Goal: Task Accomplishment & Management: Complete application form

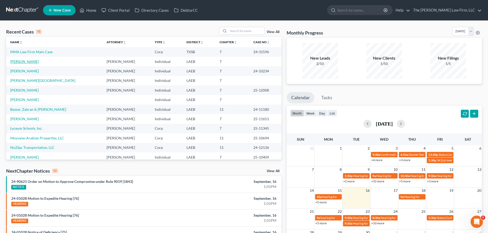
click at [23, 62] on link "[PERSON_NAME]" at bounding box center [24, 61] width 28 height 4
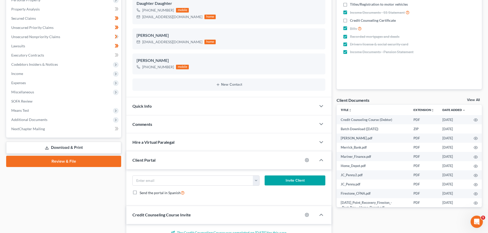
scroll to position [145, 0]
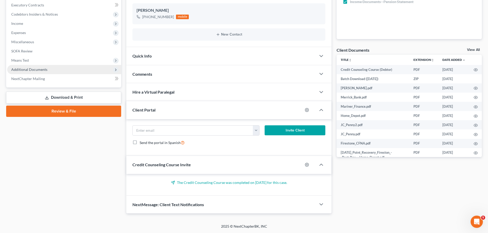
click at [25, 68] on span "Additional Documents" at bounding box center [29, 69] width 36 height 4
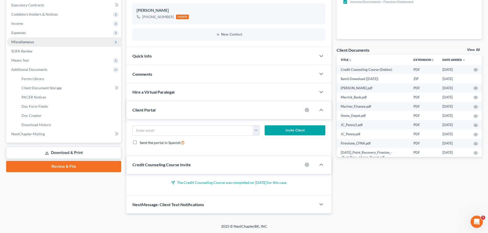
click at [22, 43] on span "Miscellaneous" at bounding box center [22, 42] width 23 height 4
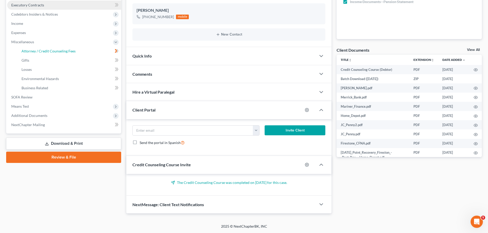
click at [35, 51] on span "Attorney / Credit Counseling Fees" at bounding box center [49, 51] width 54 height 4
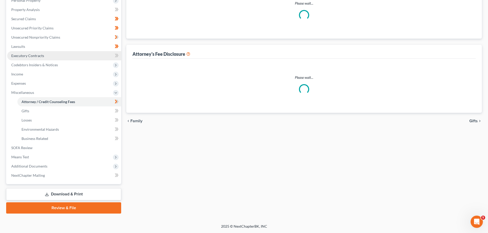
scroll to position [37, 0]
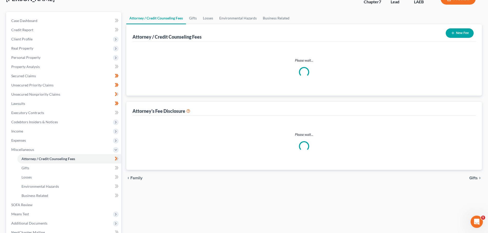
select select "2"
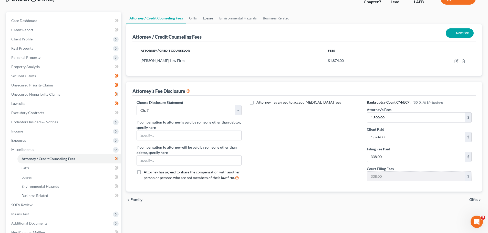
scroll to position [0, 0]
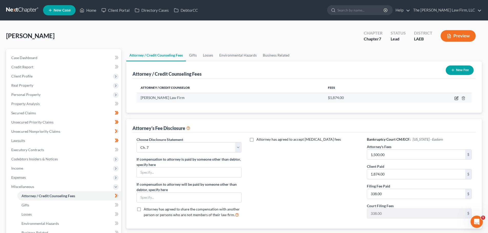
click at [457, 98] on icon "button" at bounding box center [456, 98] width 4 height 4
select select "19"
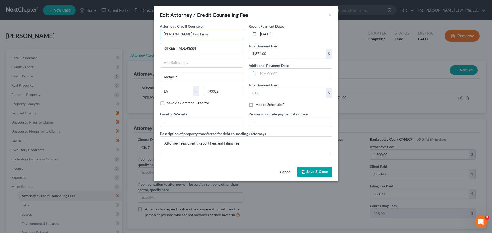
drag, startPoint x: 191, startPoint y: 35, endPoint x: 349, endPoint y: 35, distance: 157.8
click at [191, 35] on input "[PERSON_NAME] Law Firm" at bounding box center [201, 34] width 83 height 10
type input "[PERSON_NAME] Law Firm, LLC"
click at [314, 169] on button "Save & Close" at bounding box center [314, 172] width 35 height 11
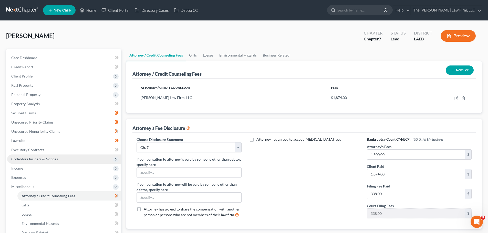
click at [28, 162] on span "Codebtors Insiders & Notices" at bounding box center [64, 159] width 114 height 9
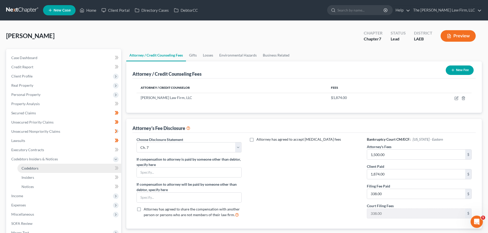
click at [29, 171] on link "Codebtors" at bounding box center [69, 168] width 104 height 9
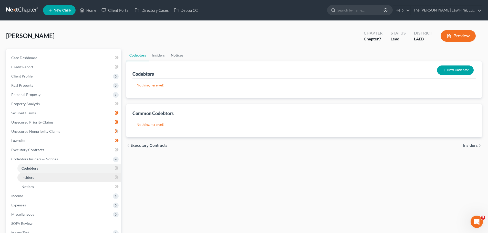
click at [30, 178] on span "Insiders" at bounding box center [28, 177] width 13 height 4
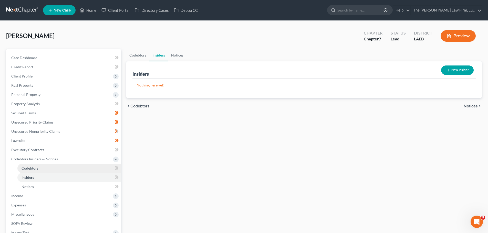
click at [39, 167] on link "Codebtors" at bounding box center [69, 168] width 104 height 9
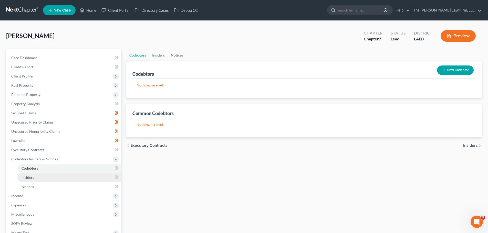
click at [39, 175] on link "Insiders" at bounding box center [69, 177] width 104 height 9
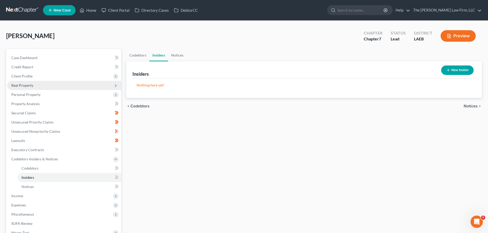
click at [26, 85] on span "Real Property" at bounding box center [22, 85] width 22 height 4
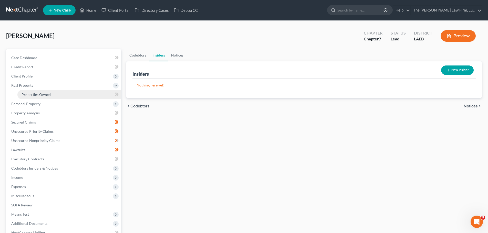
click at [26, 95] on span "Properties Owned" at bounding box center [36, 94] width 29 height 4
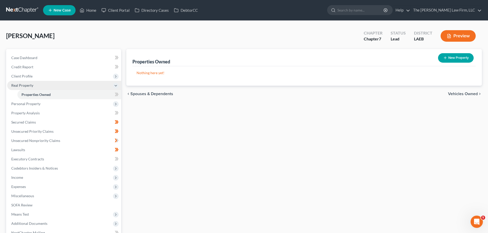
click at [27, 86] on span "Real Property" at bounding box center [22, 85] width 22 height 4
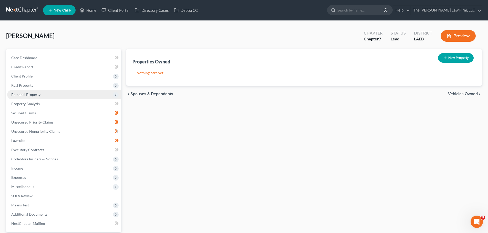
click at [26, 95] on span "Personal Property" at bounding box center [25, 94] width 29 height 4
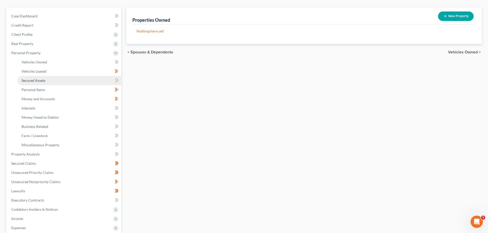
scroll to position [102, 0]
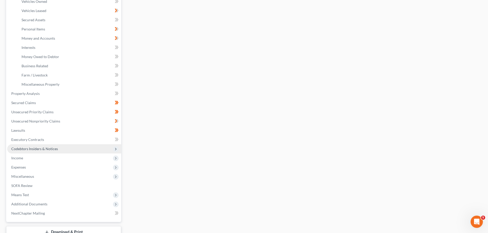
click at [28, 151] on span "Codebtors Insiders & Notices" at bounding box center [34, 149] width 47 height 4
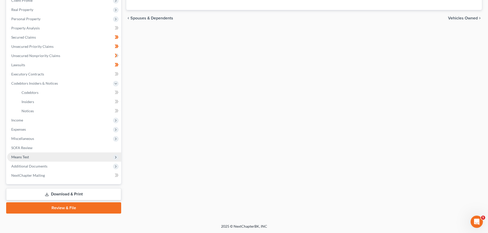
scroll to position [76, 0]
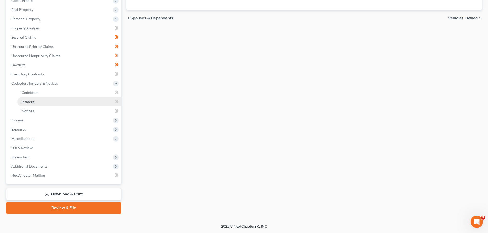
click at [33, 106] on link "Insiders" at bounding box center [69, 101] width 104 height 9
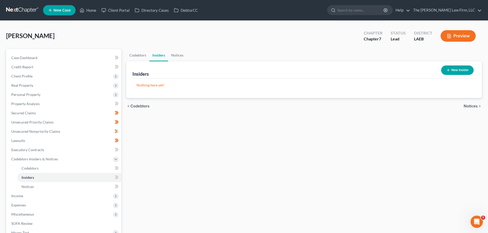
click at [455, 70] on button "New Insider" at bounding box center [457, 70] width 33 height 9
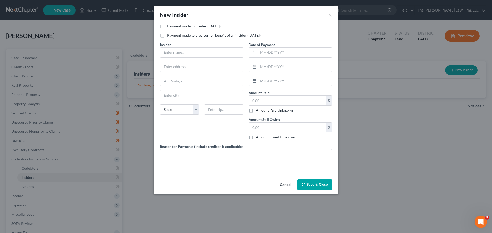
click at [167, 29] on label "Payment made to insider ([DATE])" at bounding box center [194, 26] width 54 height 5
click at [169, 27] on input "Payment made to insider ([DATE])" at bounding box center [170, 25] width 3 height 3
checkbox input "true"
click at [167, 36] on label "Payment made to creditor for benefit of an insider ([DATE])" at bounding box center [213, 35] width 93 height 5
click at [169, 36] on input "Payment made to creditor for benefit of an insider ([DATE])" at bounding box center [170, 34] width 3 height 3
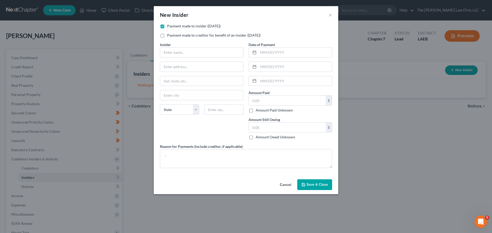
checkbox input "true"
click at [174, 54] on input "text" at bounding box center [201, 53] width 83 height 10
type input "[PERSON_NAME]"
click at [182, 69] on input "text" at bounding box center [201, 67] width 83 height 10
type input "[STREET_ADDRESS]"
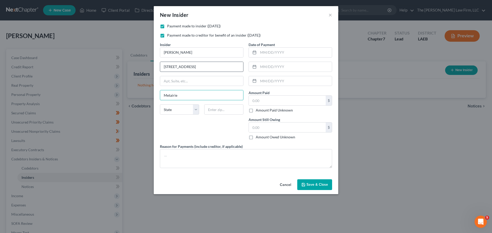
type input "Metairie"
select select "19"
type input "70003"
click at [271, 53] on input "text" at bounding box center [294, 53] width 73 height 10
click at [271, 102] on input "text" at bounding box center [287, 101] width 77 height 10
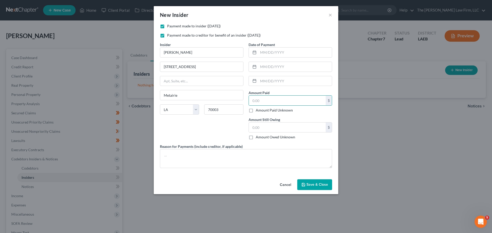
click at [167, 26] on label "Payment made to insider ([DATE])" at bounding box center [194, 26] width 54 height 5
click at [169, 26] on input "Payment made to insider ([DATE])" at bounding box center [170, 25] width 3 height 3
checkbox input "false"
click at [167, 35] on label "Payment made to creditor for benefit of an insider ([DATE])" at bounding box center [213, 35] width 93 height 5
click at [169, 35] on input "Payment made to creditor for benefit of an insider ([DATE])" at bounding box center [170, 34] width 3 height 3
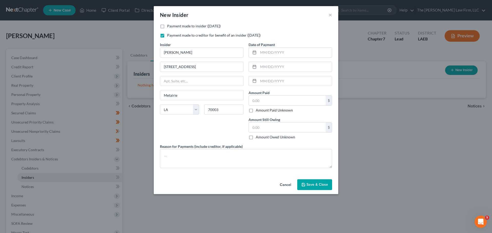
checkbox input "false"
click at [269, 102] on input "text" at bounding box center [287, 101] width 77 height 10
type input "700.00"
click at [201, 161] on textarea at bounding box center [246, 158] width 172 height 19
type textarea "Monthly rent."
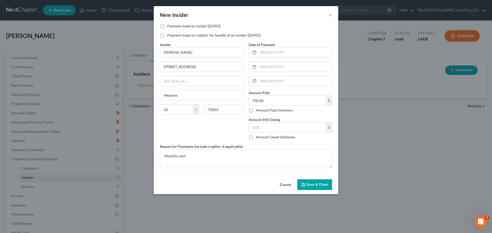
click at [309, 187] on button "Save & Close" at bounding box center [314, 185] width 35 height 11
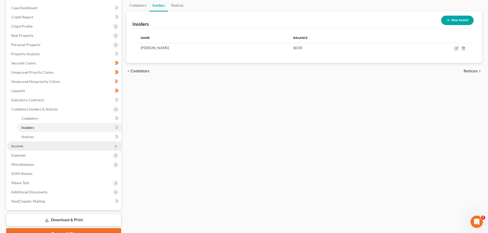
scroll to position [76, 0]
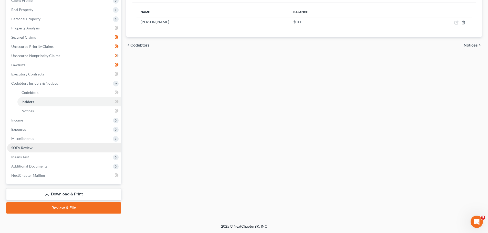
click at [17, 148] on span "SOFA Review" at bounding box center [21, 148] width 21 height 4
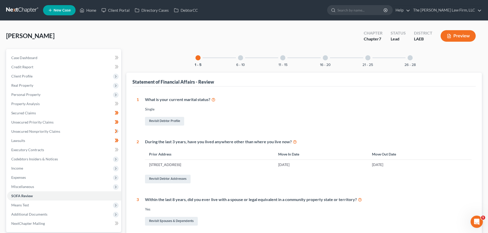
click at [243, 56] on div "6 - 10" at bounding box center [240, 57] width 17 height 17
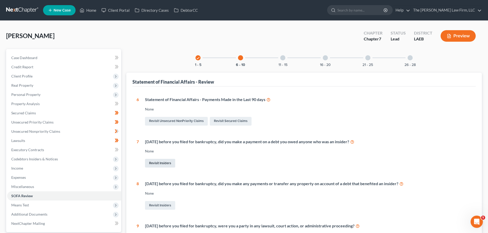
click at [166, 163] on link "Revisit Insiders" at bounding box center [160, 163] width 30 height 9
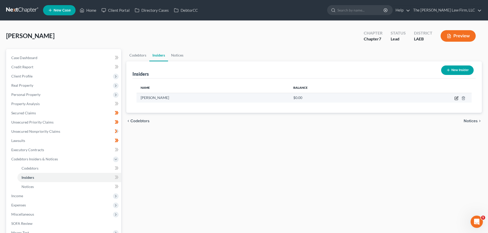
click at [457, 98] on icon "button" at bounding box center [456, 98] width 4 height 4
select select "19"
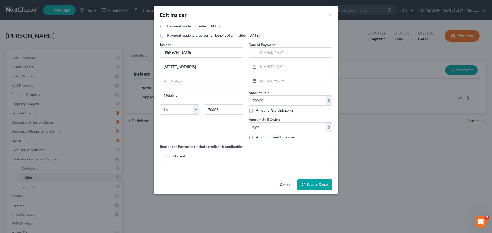
click at [167, 26] on label "Payment made to insider ([DATE])" at bounding box center [194, 26] width 54 height 5
click at [169, 26] on input "Payment made to insider ([DATE])" at bounding box center [170, 25] width 3 height 3
checkbox input "true"
click at [276, 53] on input "text" at bounding box center [294, 53] width 73 height 10
click at [263, 84] on input "text" at bounding box center [294, 81] width 73 height 10
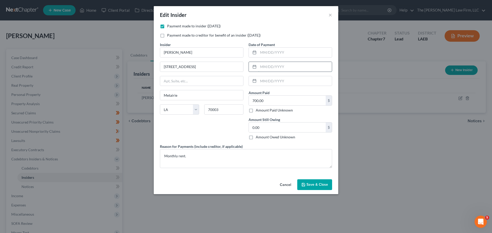
click at [265, 66] on input "text" at bounding box center [294, 67] width 73 height 10
click at [267, 47] on label "Date of Payment" at bounding box center [261, 44] width 26 height 5
click at [267, 53] on input "text" at bounding box center [294, 53] width 73 height 10
click at [290, 185] on button "Cancel" at bounding box center [285, 185] width 19 height 10
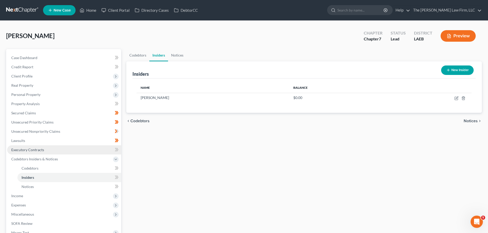
scroll to position [76, 0]
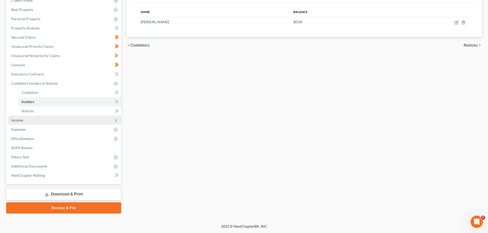
click at [26, 121] on span "Income" at bounding box center [64, 120] width 114 height 9
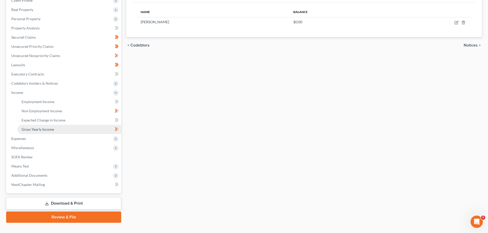
click at [85, 130] on link "Gross Yearly Income" at bounding box center [69, 129] width 104 height 9
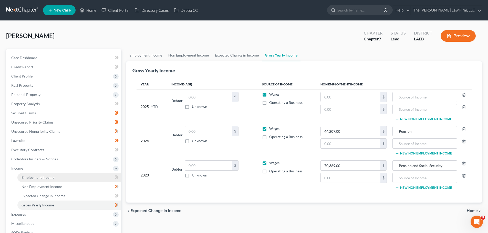
click at [36, 182] on link "Employment Income" at bounding box center [69, 177] width 104 height 9
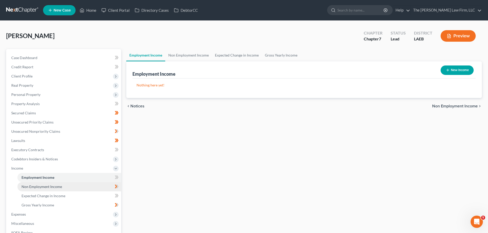
click at [36, 189] on link "Non Employment Income" at bounding box center [69, 186] width 104 height 9
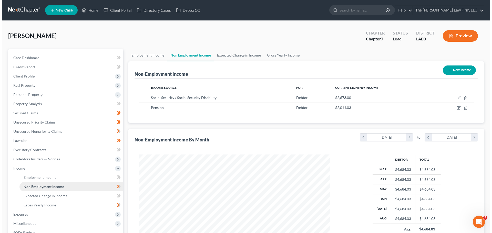
scroll to position [96, 201]
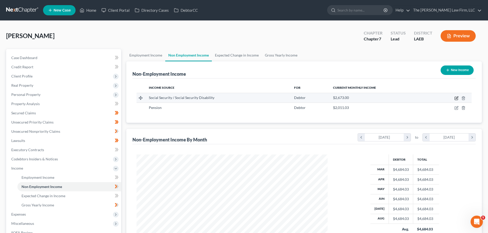
click at [456, 99] on icon "button" at bounding box center [456, 98] width 4 height 4
select select "4"
select select "0"
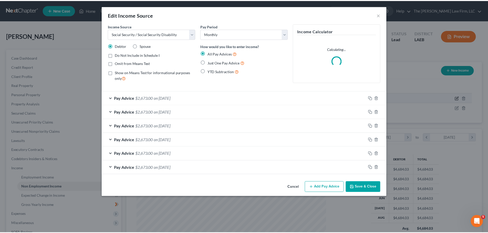
scroll to position [96, 203]
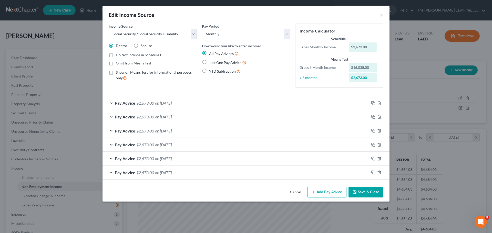
click at [379, 16] on div "Edit Income Source ×" at bounding box center [245, 14] width 287 height 17
click at [381, 15] on button "×" at bounding box center [382, 15] width 4 height 6
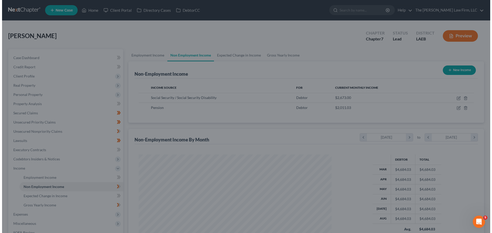
scroll to position [255997, 255891]
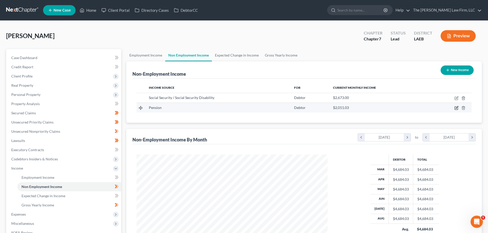
click at [457, 108] on icon "button" at bounding box center [456, 108] width 4 height 4
select select "2"
select select "0"
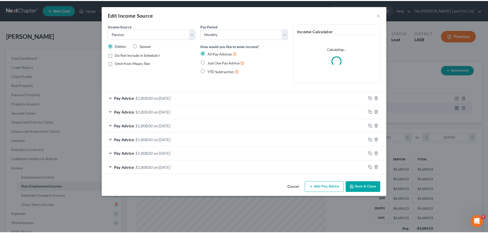
scroll to position [96, 203]
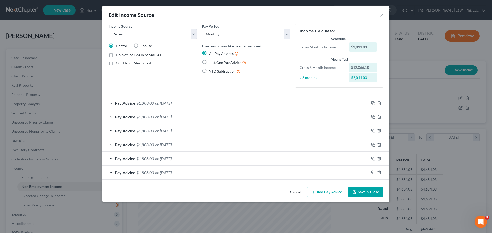
drag, startPoint x: 381, startPoint y: 16, endPoint x: 356, endPoint y: 23, distance: 26.0
click at [381, 16] on button "×" at bounding box center [382, 15] width 4 height 6
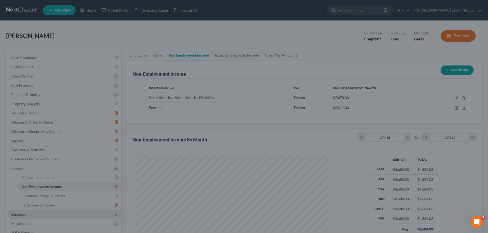
scroll to position [255997, 255891]
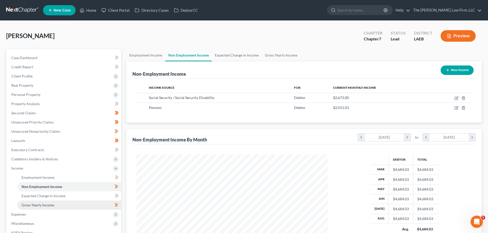
drag, startPoint x: 45, startPoint y: 205, endPoint x: 77, endPoint y: 201, distance: 32.7
click at [45, 205] on span "Gross Yearly Income" at bounding box center [38, 205] width 33 height 4
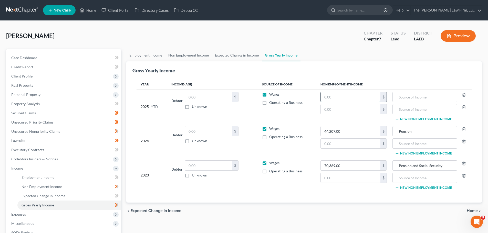
click at [342, 97] on input "text" at bounding box center [351, 97] width 60 height 10
type input "35,848.00"
drag, startPoint x: 445, startPoint y: 167, endPoint x: 398, endPoint y: 168, distance: 47.1
click at [398, 168] on input "Pension and Social Security" at bounding box center [424, 166] width 59 height 10
click at [408, 97] on input "text" at bounding box center [424, 97] width 59 height 10
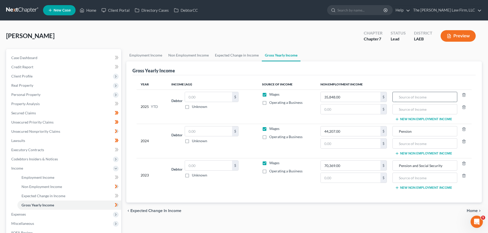
paste input "Pension and Social Security"
type input "Pension and Social Security"
click at [35, 55] on link "Case Dashboard" at bounding box center [64, 57] width 114 height 9
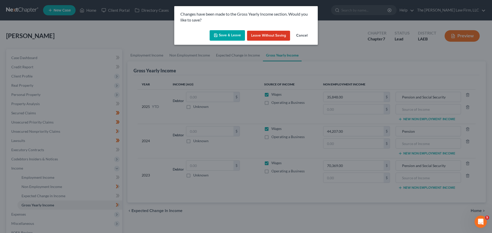
click at [231, 34] on button "Save & Leave" at bounding box center [226, 35] width 35 height 11
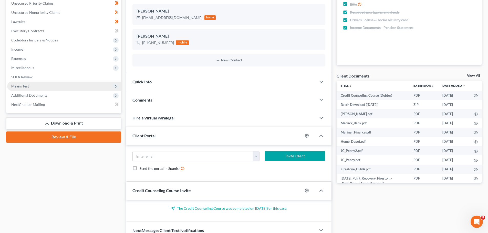
scroll to position [128, 0]
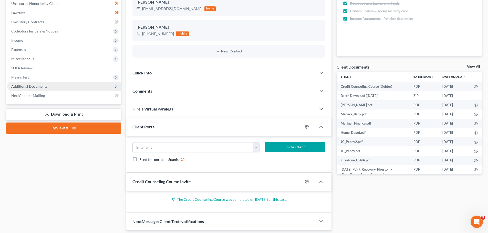
click at [47, 85] on span "Additional Documents" at bounding box center [64, 86] width 114 height 9
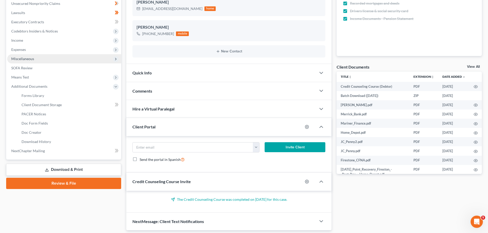
click at [30, 63] on span "Miscellaneous" at bounding box center [64, 58] width 114 height 9
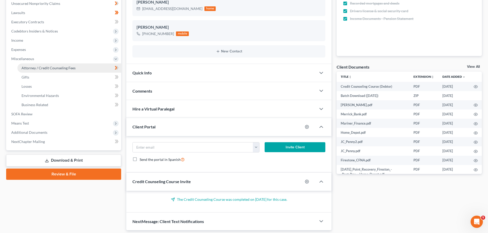
click at [33, 69] on span "Attorney / Credit Counseling Fees" at bounding box center [49, 68] width 54 height 4
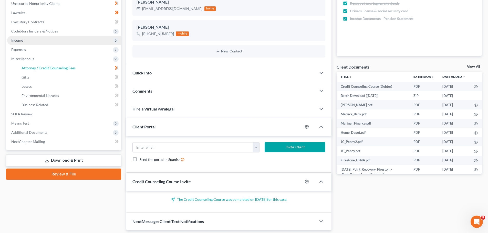
select select "2"
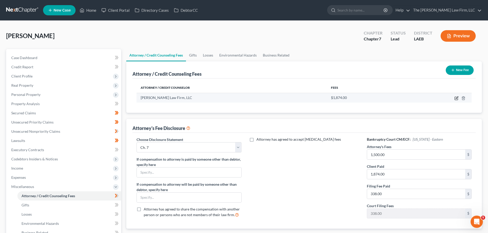
click at [456, 99] on icon "button" at bounding box center [456, 98] width 4 height 4
select select "19"
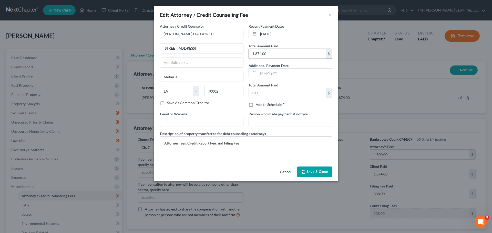
click at [281, 54] on input "1,874.00" at bounding box center [287, 54] width 77 height 10
click at [287, 172] on button "Cancel" at bounding box center [285, 172] width 19 height 10
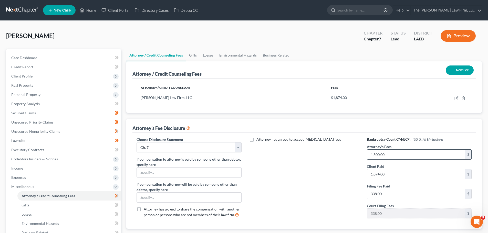
click at [387, 155] on input "1,500.00" at bounding box center [416, 155] width 98 height 10
click at [449, 33] on button "Preview" at bounding box center [457, 36] width 35 height 12
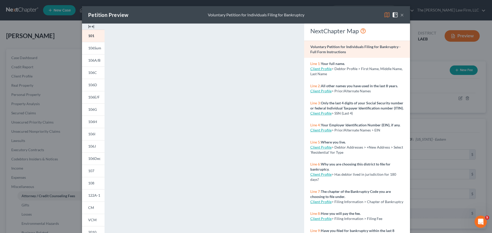
scroll to position [56, 0]
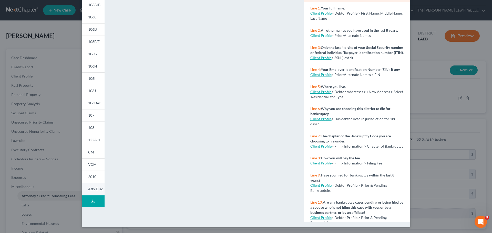
click at [88, 191] on span "Atty Disc" at bounding box center [95, 189] width 15 height 4
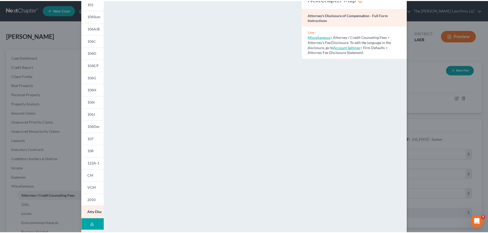
scroll to position [0, 0]
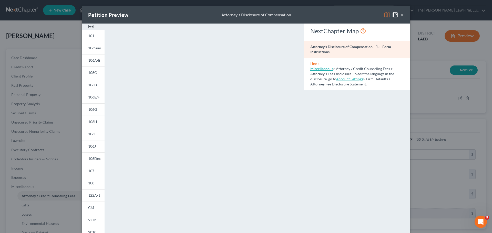
click at [400, 16] on button "×" at bounding box center [402, 15] width 4 height 6
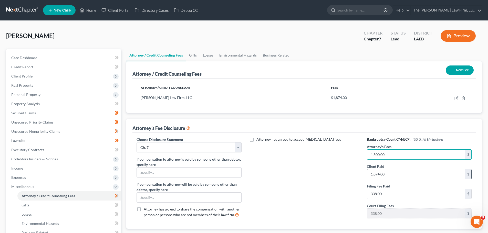
type input "1,500.00"
click at [451, 38] on button "Preview" at bounding box center [457, 36] width 35 height 12
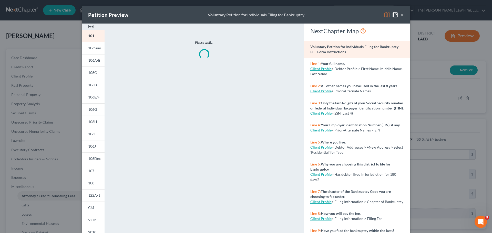
click at [400, 16] on button "×" at bounding box center [402, 15] width 4 height 6
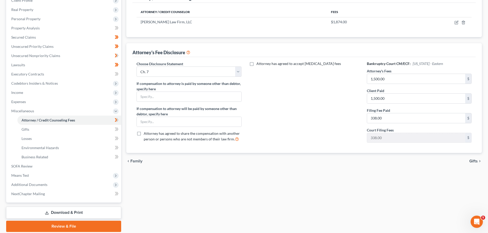
scroll to position [77, 0]
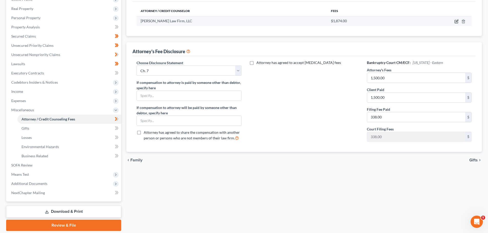
click at [455, 21] on icon "button" at bounding box center [456, 21] width 3 height 3
select select "19"
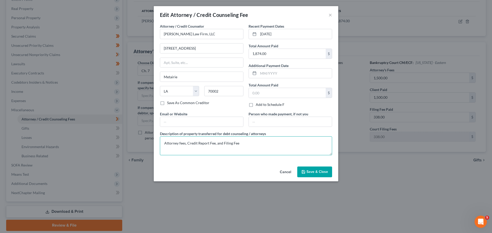
drag, startPoint x: 217, startPoint y: 143, endPoint x: 187, endPoint y: 144, distance: 29.7
click at [187, 144] on textarea "Attorney fees, Credit Report Fee, and Filing Fee" at bounding box center [246, 145] width 172 height 19
click at [188, 142] on textarea "Attorney fees, and Filing Fee" at bounding box center [246, 145] width 172 height 19
click at [213, 143] on textarea "Attorney fees, Filing Fee" at bounding box center [246, 145] width 172 height 19
paste textarea "Credit Report Fee,"
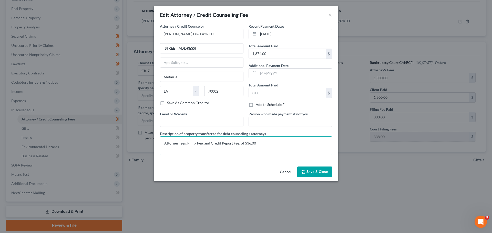
click at [239, 143] on textarea "Attorney fees, Filing Fee, and Credit Report Fee, of $36.00" at bounding box center [246, 145] width 172 height 19
type textarea "Attorney fees, Filing Fee, and Credit Report Fee of $36.00"
click at [316, 174] on span "Save & Close" at bounding box center [317, 172] width 22 height 4
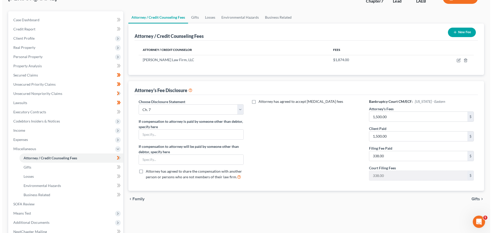
scroll to position [0, 0]
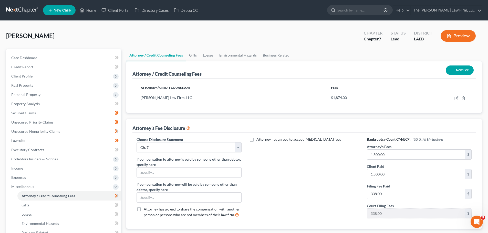
click at [457, 37] on button "Preview" at bounding box center [457, 36] width 35 height 12
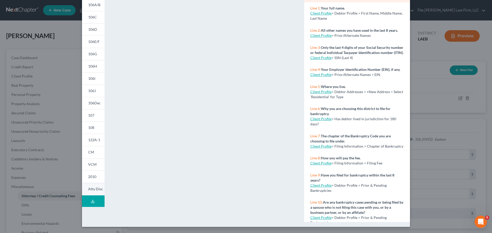
click at [89, 190] on span "Atty Disc" at bounding box center [95, 189] width 15 height 4
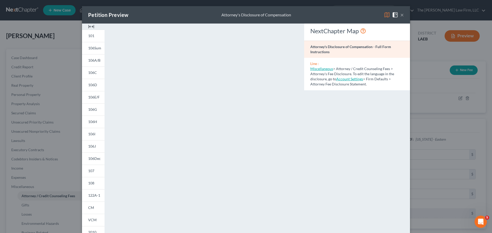
click at [400, 13] on button "×" at bounding box center [402, 15] width 4 height 6
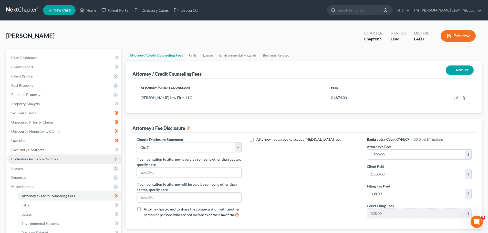
click at [19, 160] on span "Codebtors Insiders & Notices" at bounding box center [34, 159] width 47 height 4
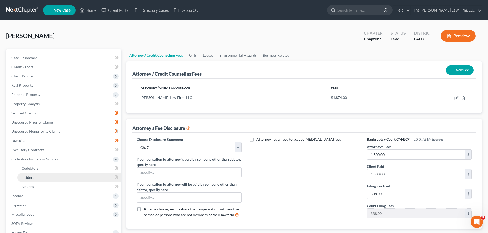
click at [23, 177] on span "Insiders" at bounding box center [28, 177] width 13 height 4
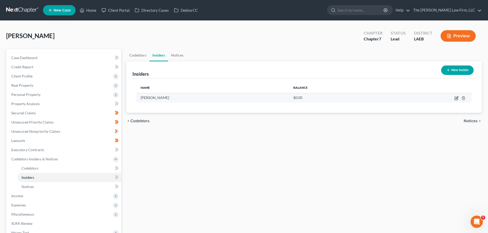
click at [456, 99] on icon "button" at bounding box center [456, 98] width 4 height 4
select select "19"
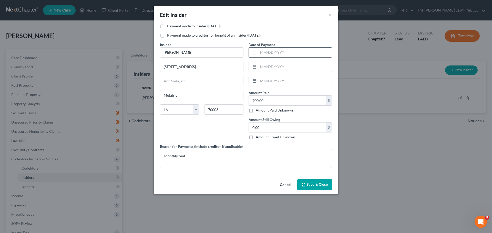
click at [279, 53] on input "text" at bounding box center [294, 53] width 73 height 10
click at [267, 82] on input "text" at bounding box center [294, 81] width 73 height 10
type input "[DATE]"
click at [260, 67] on input "text" at bounding box center [294, 67] width 73 height 10
type input "[DATE]"
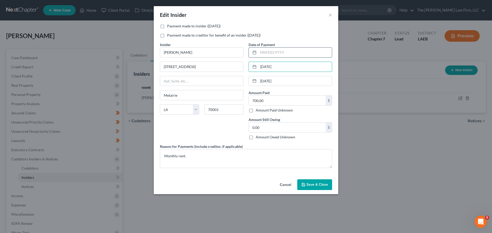
click at [260, 55] on input "text" at bounding box center [294, 53] width 73 height 10
type input "[DATE]"
type input "2,100.00"
click at [313, 187] on button "Save & Close" at bounding box center [314, 185] width 35 height 11
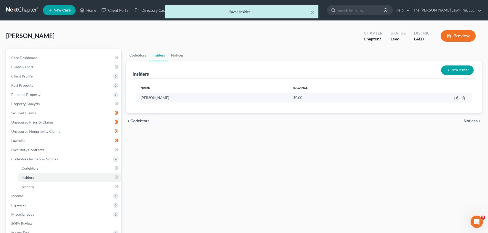
click at [456, 98] on icon "button" at bounding box center [457, 98] width 2 height 2
select select "19"
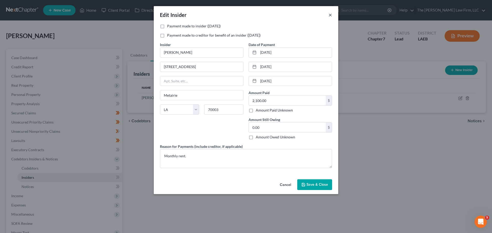
click at [330, 15] on button "×" at bounding box center [330, 15] width 4 height 6
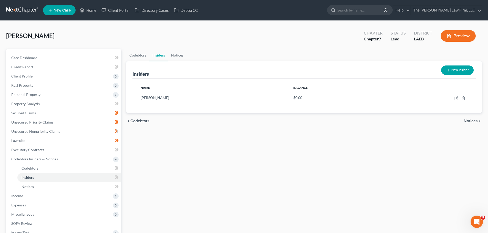
click at [453, 70] on button "New Insider" at bounding box center [457, 70] width 33 height 9
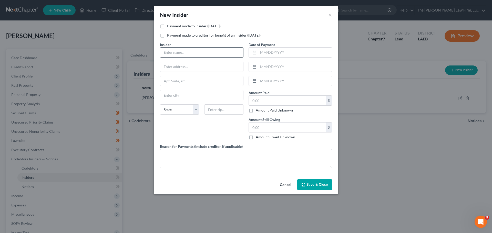
click at [185, 50] on input "text" at bounding box center [201, 53] width 83 height 10
type input "[PERSON_NAME]"
click at [189, 68] on input "text" at bounding box center [201, 67] width 83 height 10
type input "[STREET_ADDRESS]"
click at [186, 93] on input "text" at bounding box center [201, 95] width 83 height 10
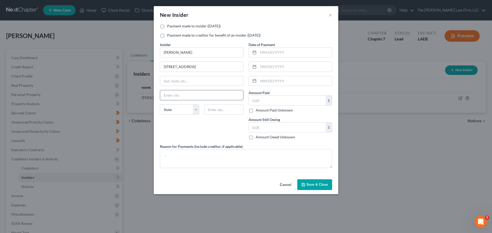
type input "Metairie"
select select "19"
click at [223, 109] on input "70002" at bounding box center [223, 109] width 39 height 10
type input "70003"
click at [258, 99] on input "text" at bounding box center [287, 101] width 77 height 10
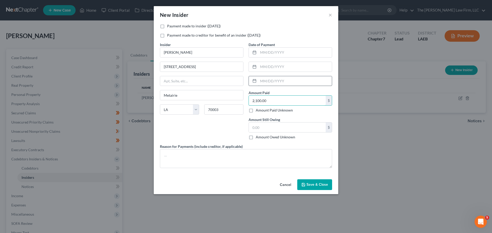
type input "2,100.00"
click at [263, 83] on input "text" at bounding box center [294, 81] width 73 height 10
type input "[DATE]"
click at [262, 66] on input "text" at bounding box center [294, 67] width 73 height 10
type input "[DATE]"
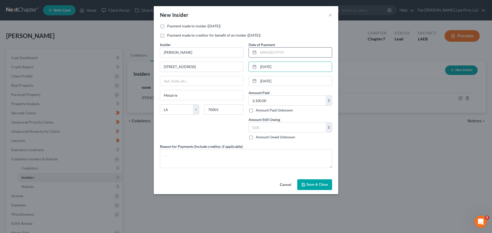
click at [267, 50] on input "text" at bounding box center [294, 53] width 73 height 10
type input "[DATE]"
click at [199, 156] on textarea at bounding box center [246, 158] width 172 height 19
type textarea "Monthly rent."
click at [321, 183] on span "Save & Close" at bounding box center [317, 185] width 22 height 4
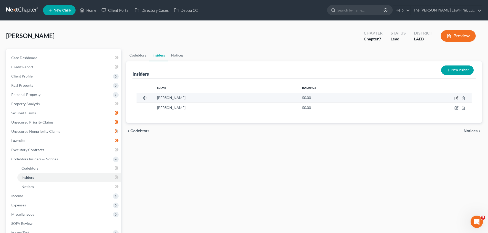
click at [457, 98] on icon "button" at bounding box center [457, 98] width 2 height 2
select select "19"
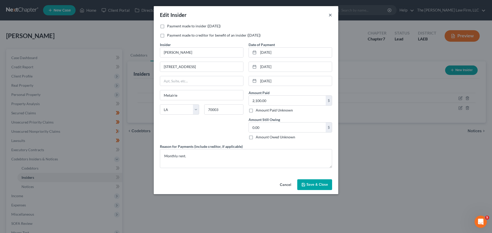
click at [330, 15] on button "×" at bounding box center [330, 15] width 4 height 6
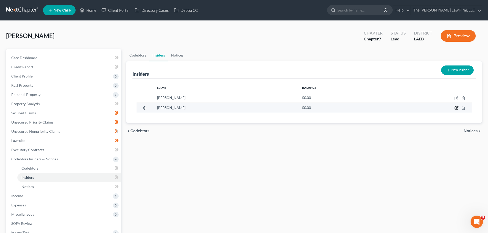
click at [456, 109] on icon "button" at bounding box center [457, 108] width 2 height 2
select select "19"
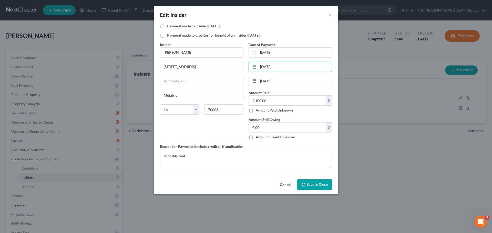
drag, startPoint x: 287, startPoint y: 67, endPoint x: 248, endPoint y: 67, distance: 39.4
click at [248, 67] on div "Date of Payment [DATE] [DATE] [DATE] Amount Paid 2,100.00 $ Amount Paid Unknown…" at bounding box center [290, 93] width 89 height 102
drag, startPoint x: 276, startPoint y: 53, endPoint x: 234, endPoint y: 54, distance: 42.5
click at [234, 54] on div "Payment made to insider ([DATE]) Payment made to creditor for benefit of an ins…" at bounding box center [245, 98] width 177 height 149
type input "700.00"
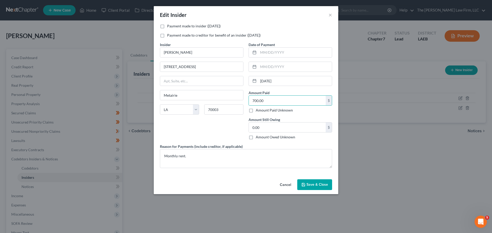
click at [310, 185] on span "Save & Close" at bounding box center [317, 185] width 22 height 4
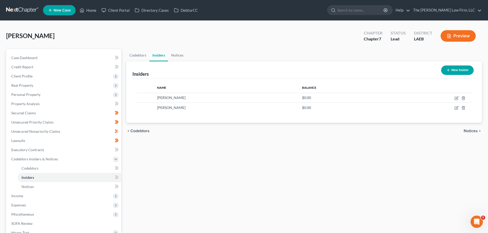
click at [452, 70] on button "New Insider" at bounding box center [457, 70] width 33 height 9
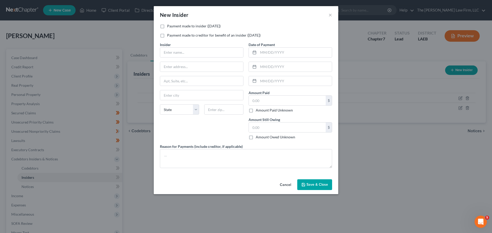
click at [167, 25] on label "Payment made to insider ([DATE])" at bounding box center [194, 26] width 54 height 5
click at [169, 25] on input "Payment made to insider ([DATE])" at bounding box center [170, 25] width 3 height 3
checkbox input "true"
click at [214, 52] on input "text" at bounding box center [201, 53] width 83 height 10
type input "[PERSON_NAME]"
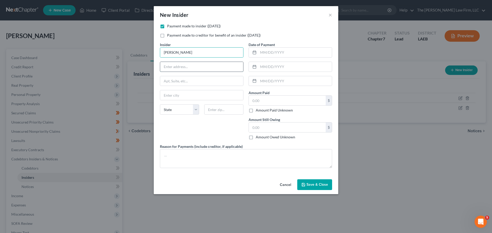
click at [182, 66] on input "text" at bounding box center [201, 67] width 83 height 10
type input "[STREET_ADDRESS]"
click at [184, 93] on input "text" at bounding box center [201, 95] width 83 height 10
type input "Metairie"
select select "19"
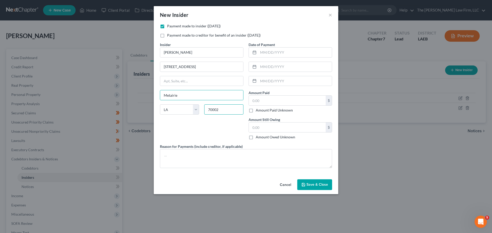
click at [222, 111] on input "70002" at bounding box center [223, 109] width 39 height 10
type input "70003"
click at [226, 159] on textarea at bounding box center [246, 158] width 172 height 19
type textarea "Monthly car note"
click at [271, 83] on input "text" at bounding box center [294, 81] width 73 height 10
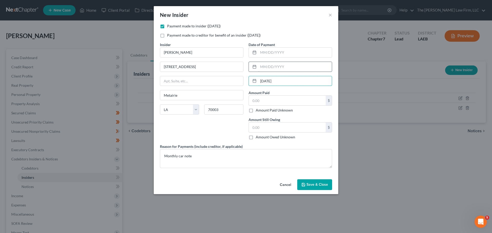
type input "[DATE]"
click at [272, 66] on input "text" at bounding box center [294, 67] width 73 height 10
type input "[DATE]"
click at [275, 50] on input "text" at bounding box center [294, 53] width 73 height 10
type input "7"
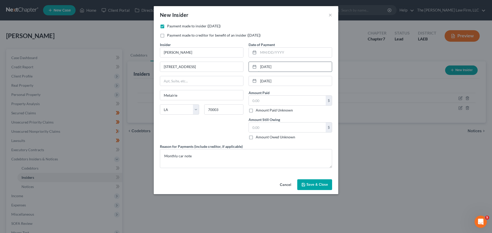
drag, startPoint x: 272, startPoint y: 68, endPoint x: 254, endPoint y: 68, distance: 19.0
click at [254, 68] on div "[DATE]" at bounding box center [289, 67] width 83 height 10
click at [264, 58] on div "Date of Payment [DATE] Amount Paid $ Amount Paid Unknown Balance Undetermined $…" at bounding box center [290, 93] width 89 height 102
click at [264, 54] on input "text" at bounding box center [294, 53] width 73 height 10
paste input "[DATE]"
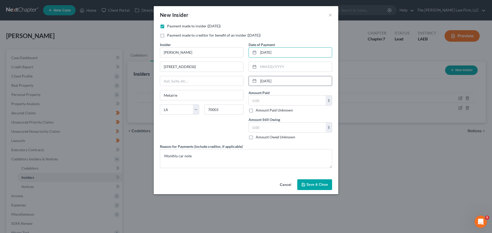
type input "[DATE]"
drag, startPoint x: 272, startPoint y: 82, endPoint x: 251, endPoint y: 81, distance: 21.0
click at [251, 81] on div "[DATE]" at bounding box center [289, 81] width 83 height 10
click at [278, 65] on input "text" at bounding box center [294, 67] width 73 height 10
paste input "[DATE]"
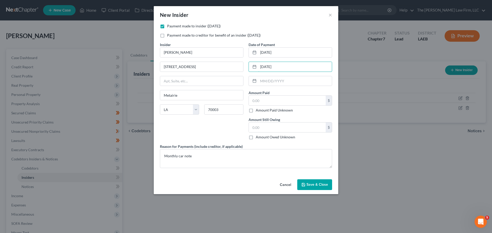
type input "[DATE]"
click at [265, 101] on input "text" at bounding box center [287, 101] width 77 height 10
type input "1,110.00"
click at [305, 187] on button "Save & Close" at bounding box center [314, 185] width 35 height 11
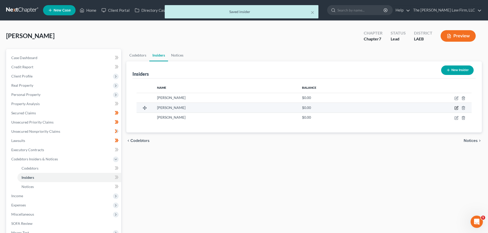
click at [457, 108] on icon "button" at bounding box center [456, 108] width 4 height 4
select select "19"
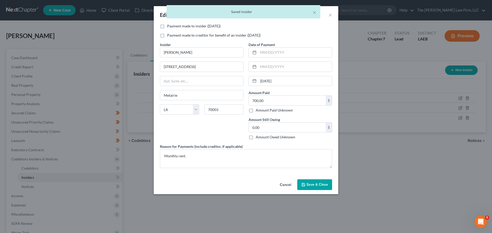
click at [167, 24] on label "Payment made to insider ([DATE])" at bounding box center [194, 26] width 54 height 5
click at [169, 24] on input "Payment made to insider ([DATE])" at bounding box center [170, 25] width 3 height 3
checkbox input "true"
click at [321, 184] on span "Save & Close" at bounding box center [317, 185] width 22 height 4
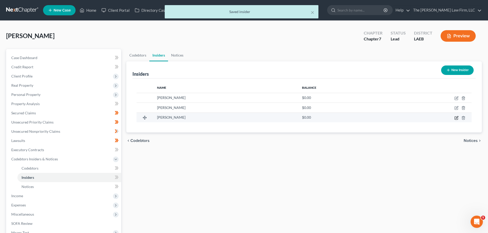
click at [456, 119] on icon "button" at bounding box center [456, 118] width 4 height 4
select select "19"
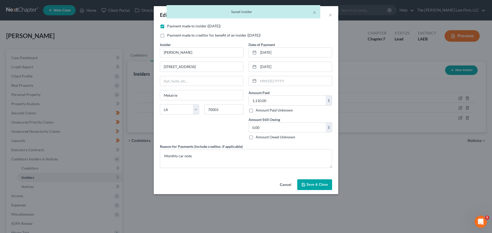
click at [285, 185] on button "Cancel" at bounding box center [285, 185] width 19 height 10
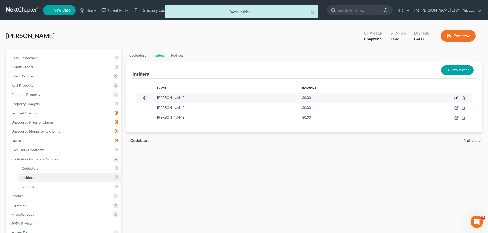
click at [455, 99] on icon "button" at bounding box center [456, 98] width 3 height 3
select select "19"
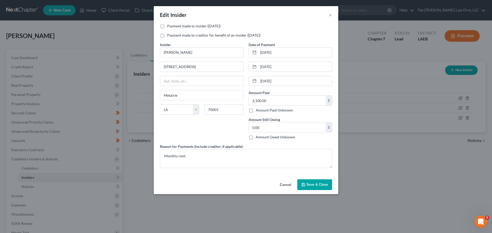
click at [167, 24] on label "Payment made to insider ([DATE])" at bounding box center [194, 26] width 54 height 5
click at [169, 24] on input "Payment made to insider ([DATE])" at bounding box center [170, 25] width 3 height 3
checkbox input "true"
drag, startPoint x: 319, startPoint y: 183, endPoint x: 439, endPoint y: 148, distance: 125.2
click at [319, 183] on span "Save & Close" at bounding box center [317, 185] width 22 height 4
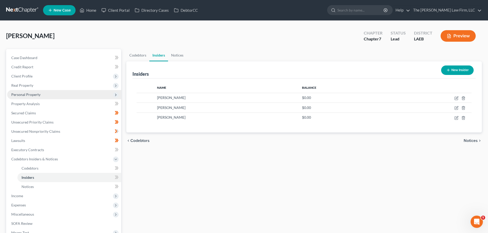
click at [24, 93] on span "Personal Property" at bounding box center [25, 94] width 29 height 4
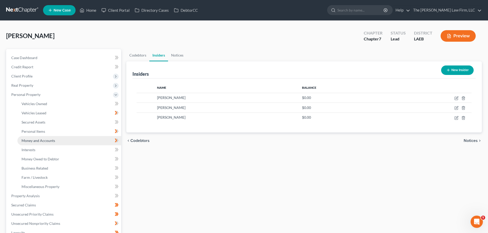
click at [31, 141] on span "Money and Accounts" at bounding box center [39, 141] width 34 height 4
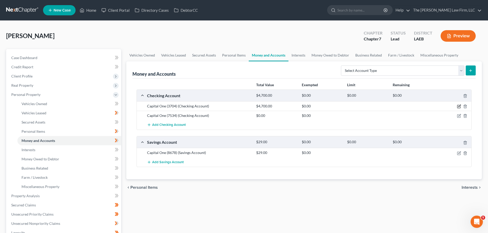
click at [459, 107] on icon "button" at bounding box center [459, 106] width 4 height 4
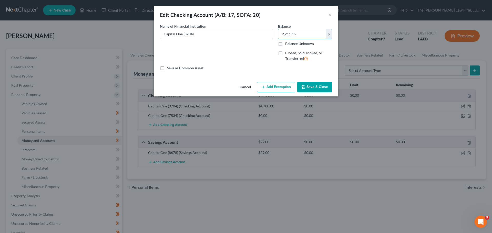
type input "2,211.15"
click at [312, 87] on button "Save & Close" at bounding box center [314, 87] width 35 height 11
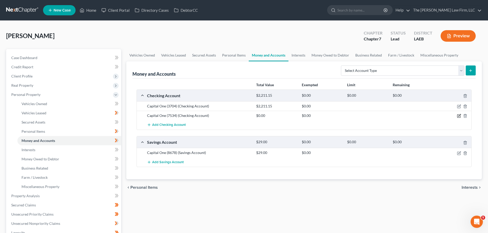
click at [457, 116] on icon "button" at bounding box center [459, 116] width 4 height 4
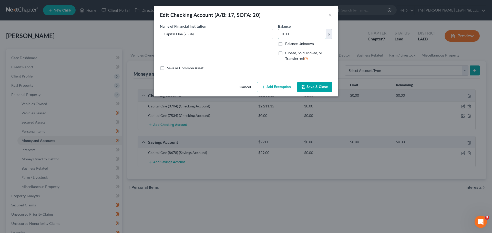
click at [305, 35] on input "0.00" at bounding box center [301, 34] width 47 height 10
type input "6,259.27"
click at [312, 89] on button "Save & Close" at bounding box center [314, 87] width 35 height 11
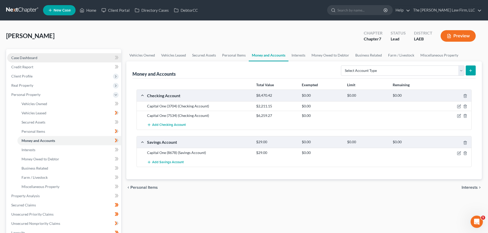
click at [32, 59] on span "Case Dashboard" at bounding box center [24, 58] width 26 height 4
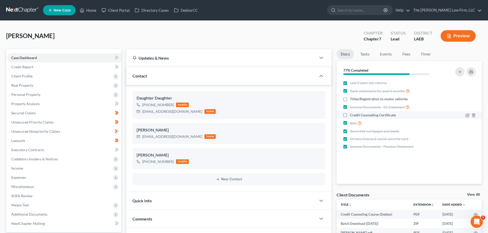
click at [350, 116] on label "Credit Counseling Certificate" at bounding box center [373, 115] width 46 height 5
click at [352, 116] on input "Credit Counseling Certificate" at bounding box center [353, 114] width 3 height 3
checkbox input "true"
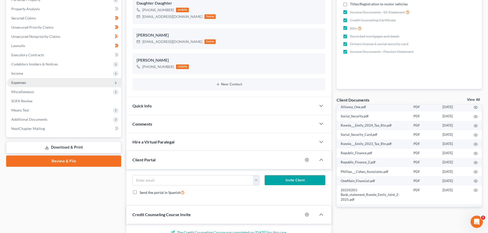
scroll to position [68, 0]
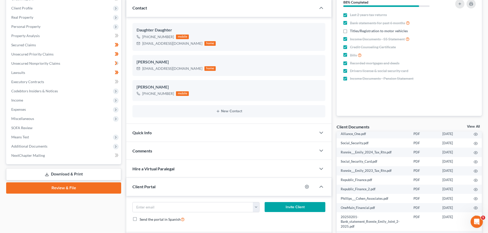
click at [62, 178] on link "Download & Print" at bounding box center [63, 175] width 115 height 12
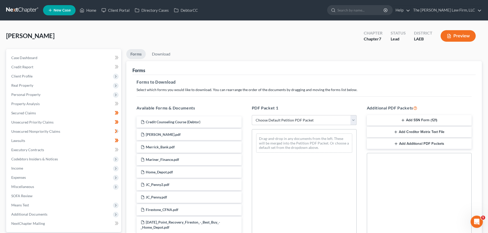
click at [329, 121] on select "Choose Default Petition PDF Packet Complete Bankruptcy Petition (all forms and …" at bounding box center [304, 120] width 105 height 10
select select "0"
click at [252, 115] on select "Choose Default Petition PDF Packet Complete Bankruptcy Petition (all forms and …" at bounding box center [304, 120] width 105 height 10
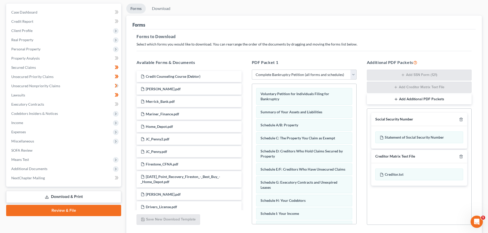
scroll to position [83, 0]
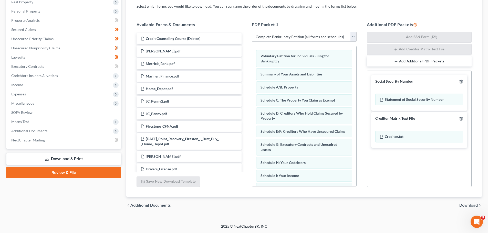
click at [468, 206] on span "Download" at bounding box center [468, 206] width 18 height 4
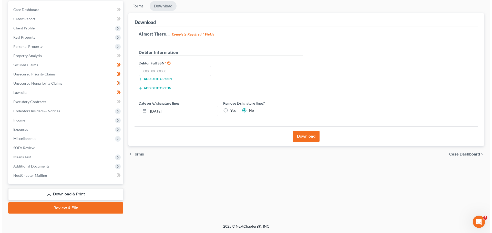
scroll to position [48, 0]
click at [306, 139] on button "Download" at bounding box center [304, 136] width 27 height 11
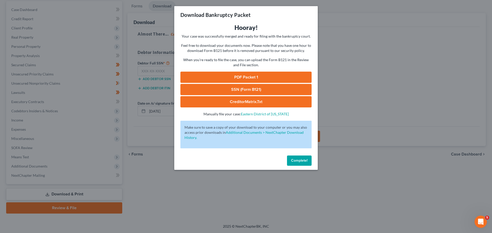
click at [242, 76] on link "PDF Packet 1" at bounding box center [245, 77] width 131 height 11
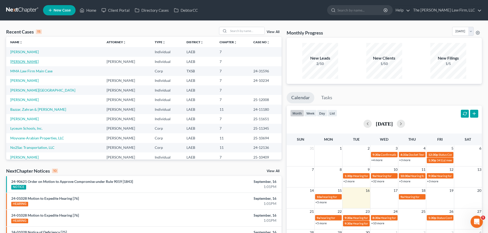
click at [26, 63] on link "[PERSON_NAME]" at bounding box center [24, 61] width 28 height 4
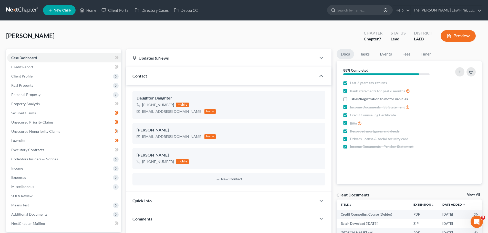
click at [455, 38] on button "Preview" at bounding box center [457, 36] width 35 height 12
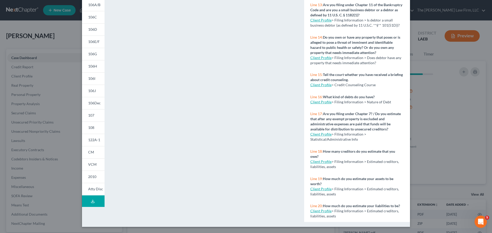
scroll to position [300, 0]
click at [93, 202] on button "Download Draft" at bounding box center [93, 202] width 23 height 12
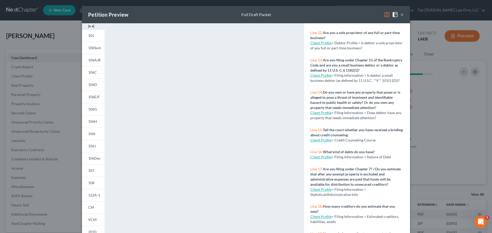
scroll to position [0, 0]
